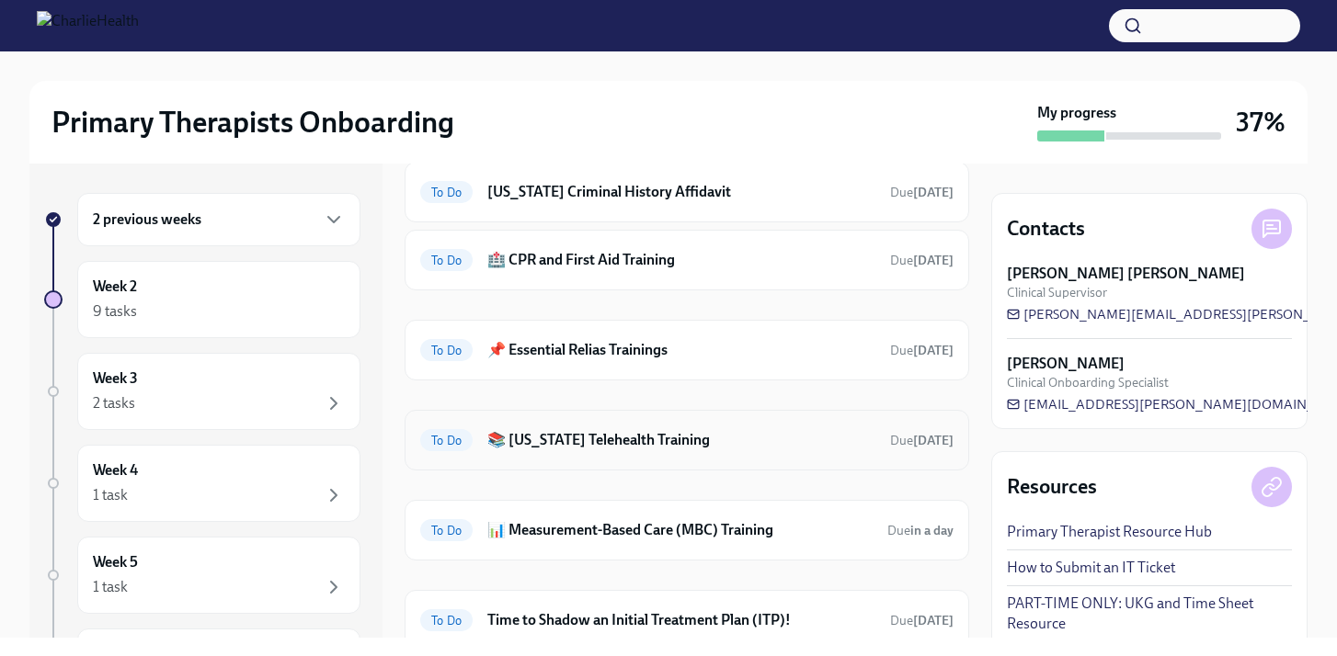
scroll to position [373, 0]
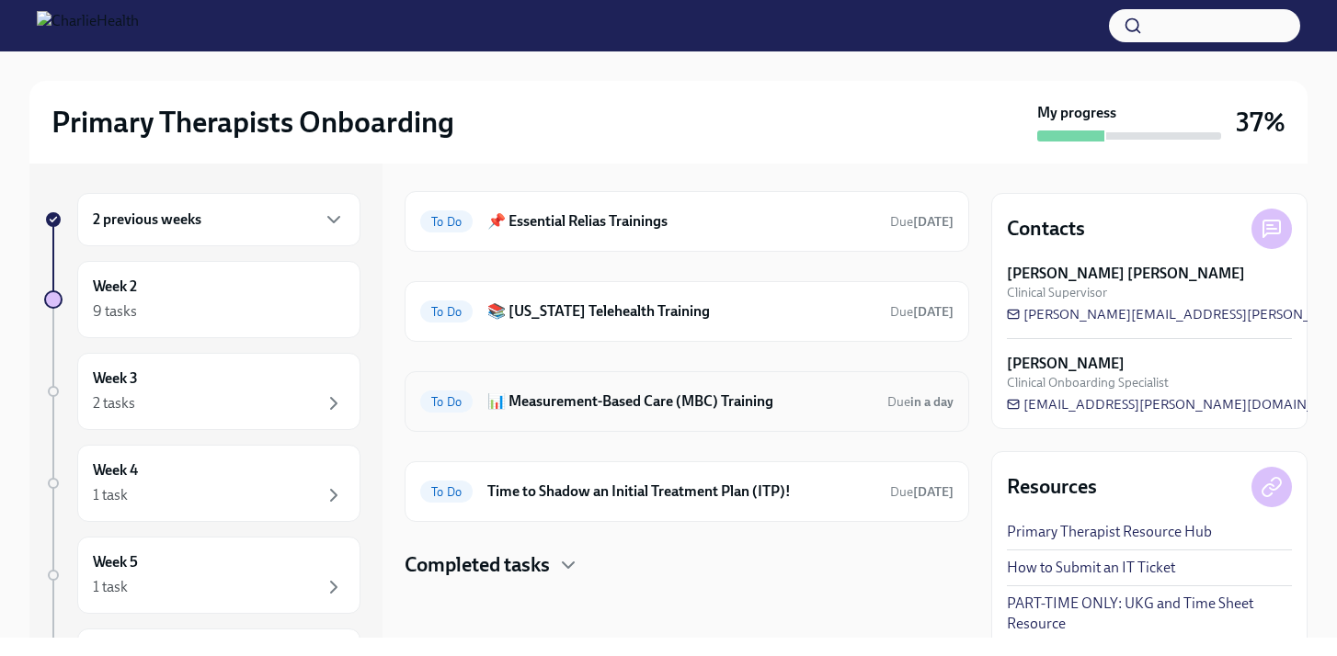
click at [716, 415] on div "To Do 📊 Measurement-Based Care (MBC) Training Due in a day" at bounding box center [686, 401] width 533 height 29
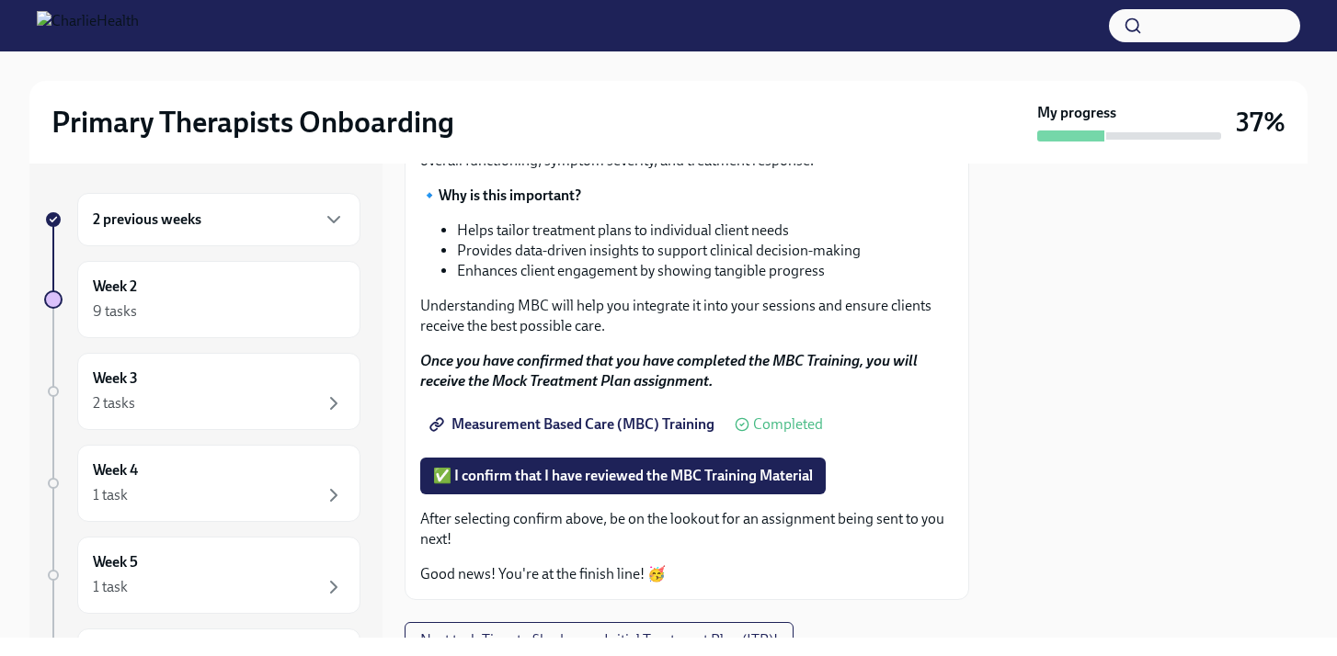
scroll to position [313, 0]
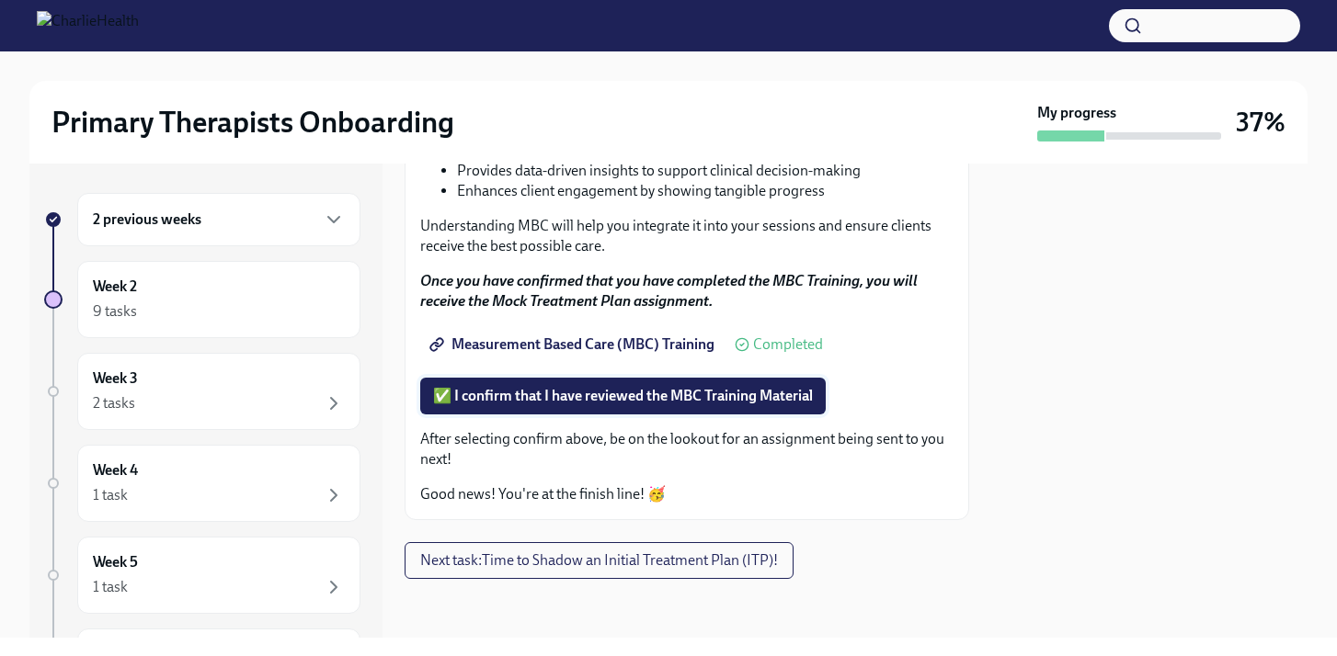
click at [618, 400] on span "✅ I confirm that I have reviewed the MBC Training Material" at bounding box center [623, 396] width 380 height 18
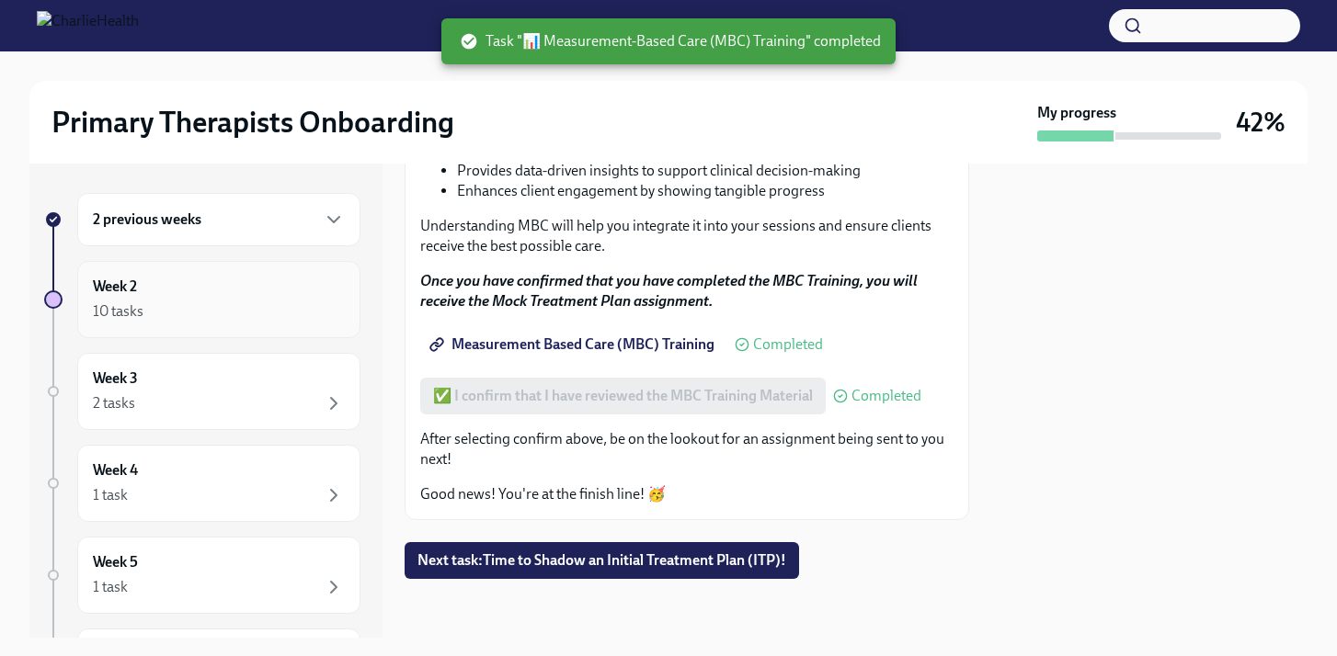
click at [193, 301] on div "10 tasks" at bounding box center [219, 312] width 252 height 22
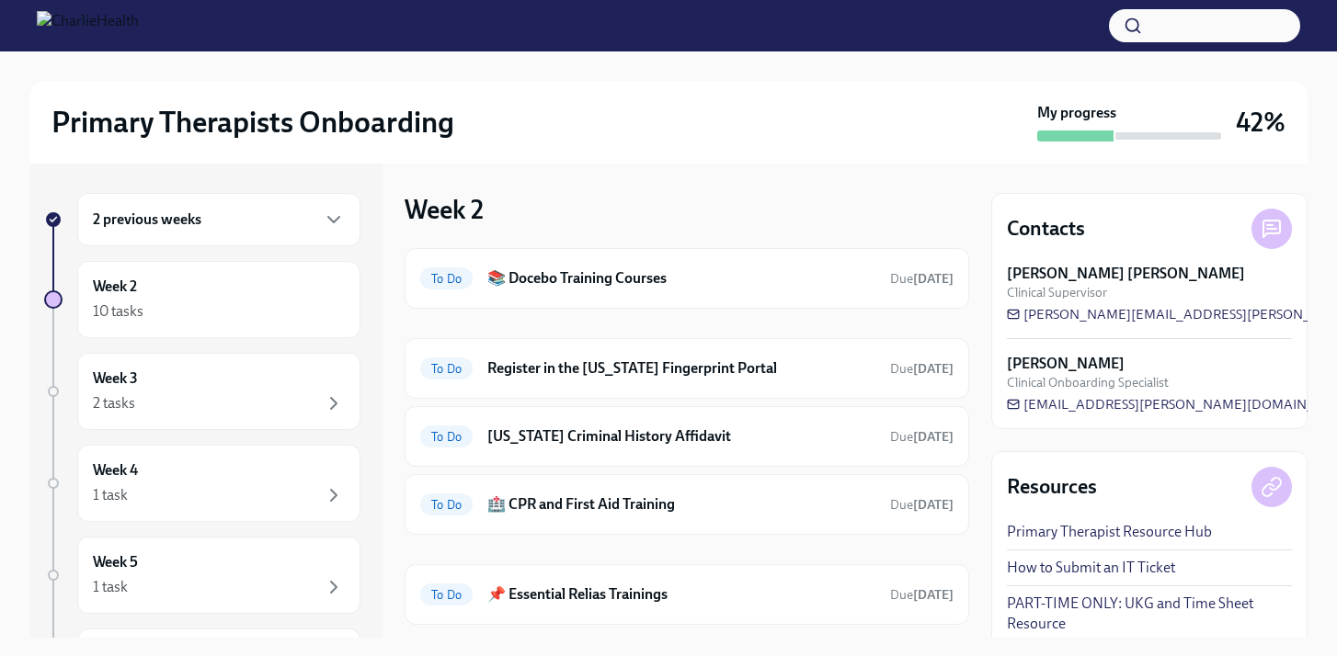
click at [160, 213] on h6 "2 previous weeks" at bounding box center [147, 220] width 108 height 20
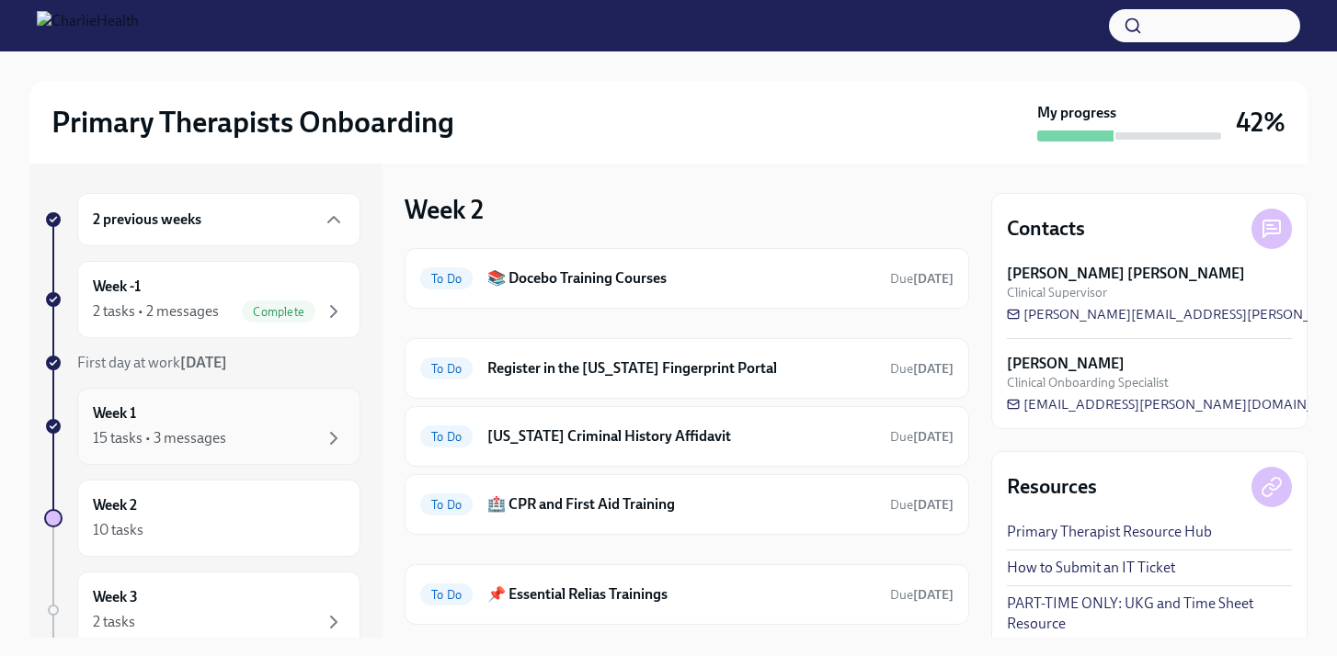
click at [223, 420] on div "Week 1 15 tasks • 3 messages" at bounding box center [219, 427] width 252 height 46
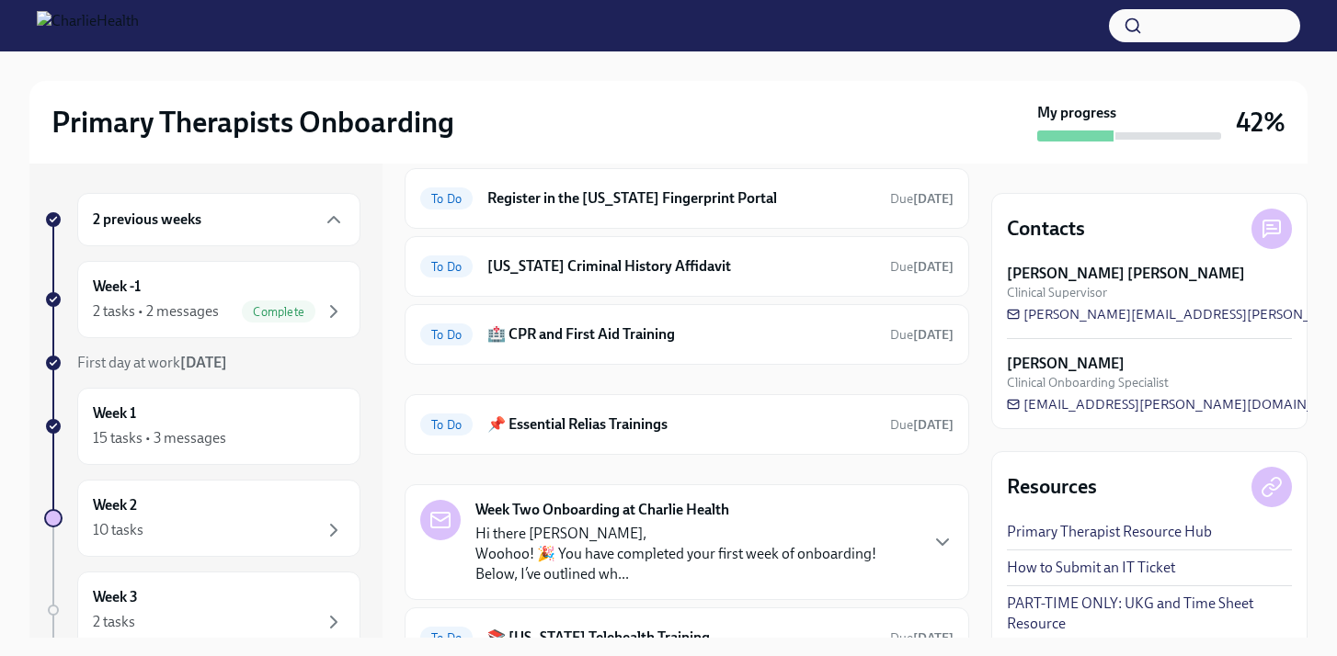
scroll to position [573, 0]
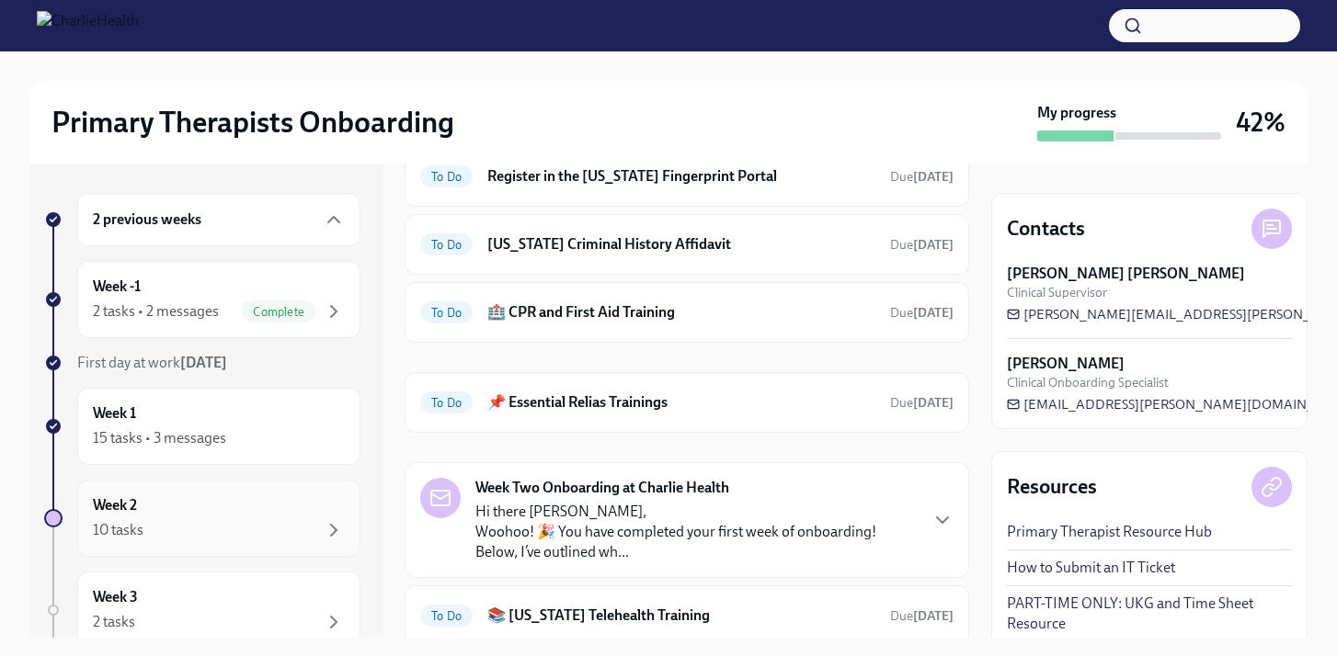
click at [165, 502] on div "Week 2 10 tasks" at bounding box center [219, 519] width 252 height 46
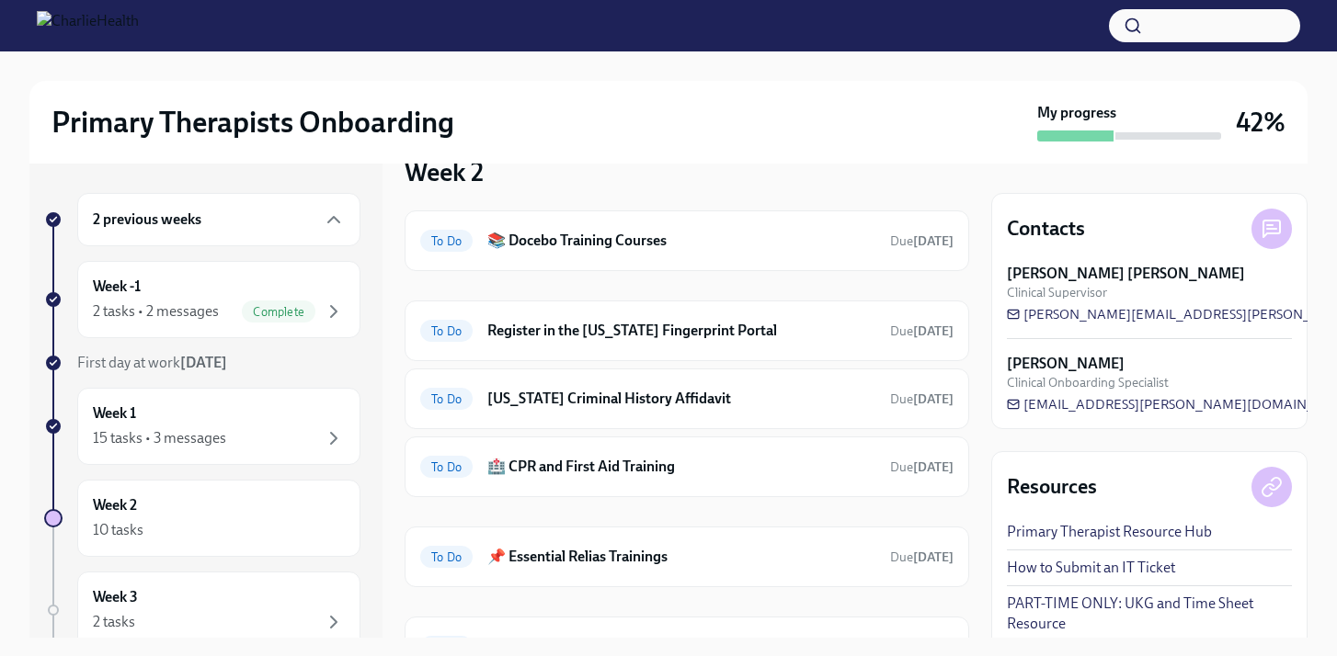
scroll to position [36, 0]
